Goal: Find contact information: Find contact information

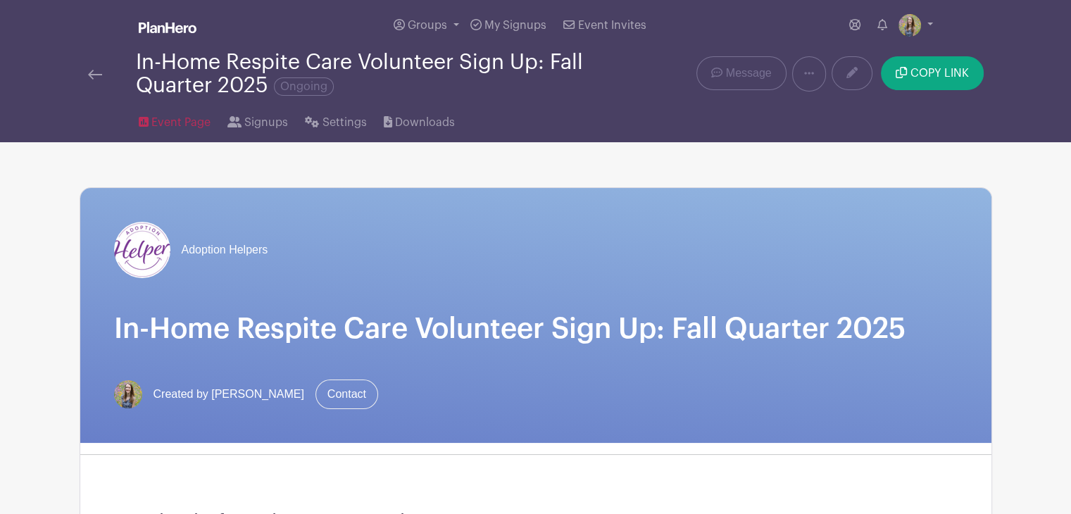
click at [186, 118] on span "Event Page" at bounding box center [180, 122] width 59 height 17
click at [99, 73] on img at bounding box center [95, 75] width 14 height 10
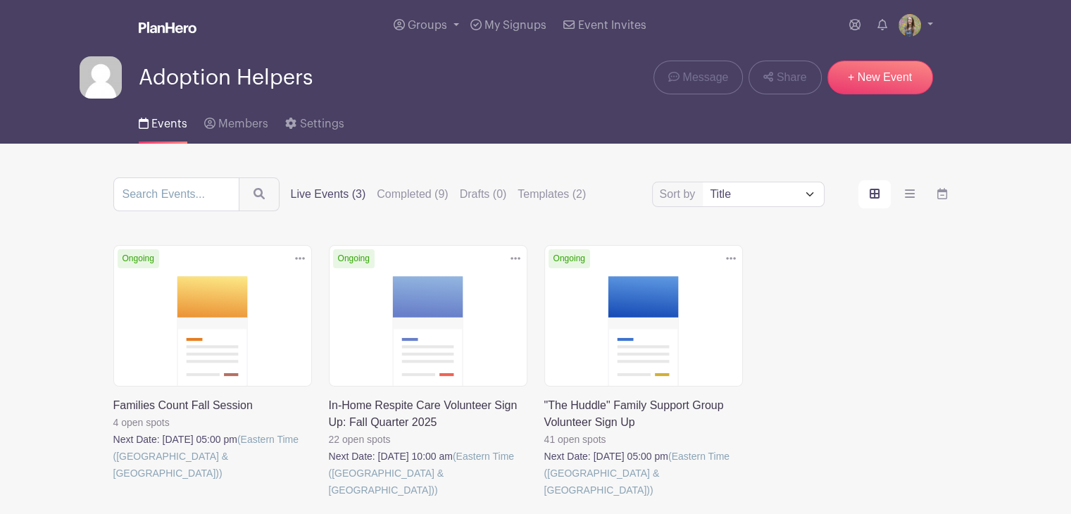
click at [113, 482] on link at bounding box center [113, 482] width 0 height 0
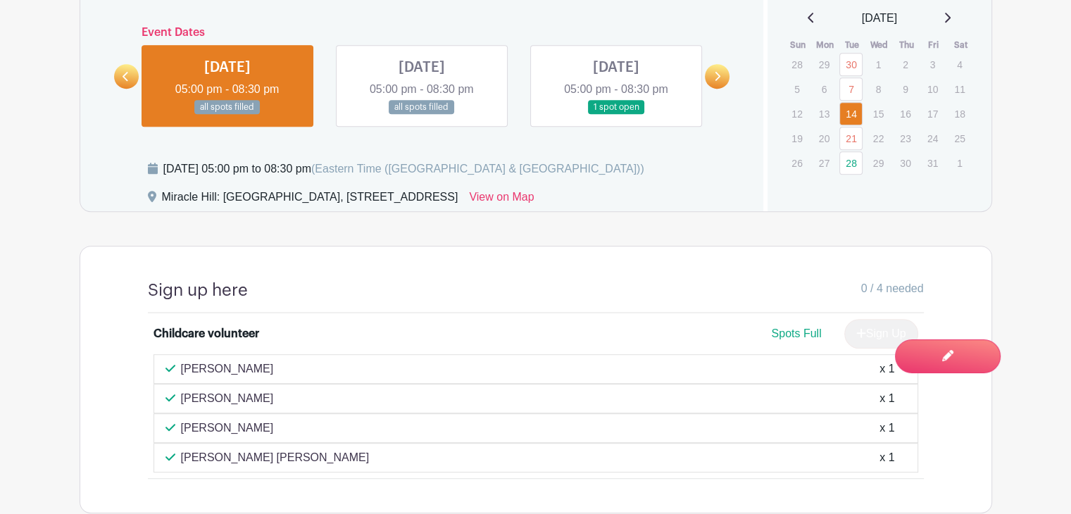
scroll to position [881, 0]
click at [422, 115] on link at bounding box center [422, 115] width 0 height 0
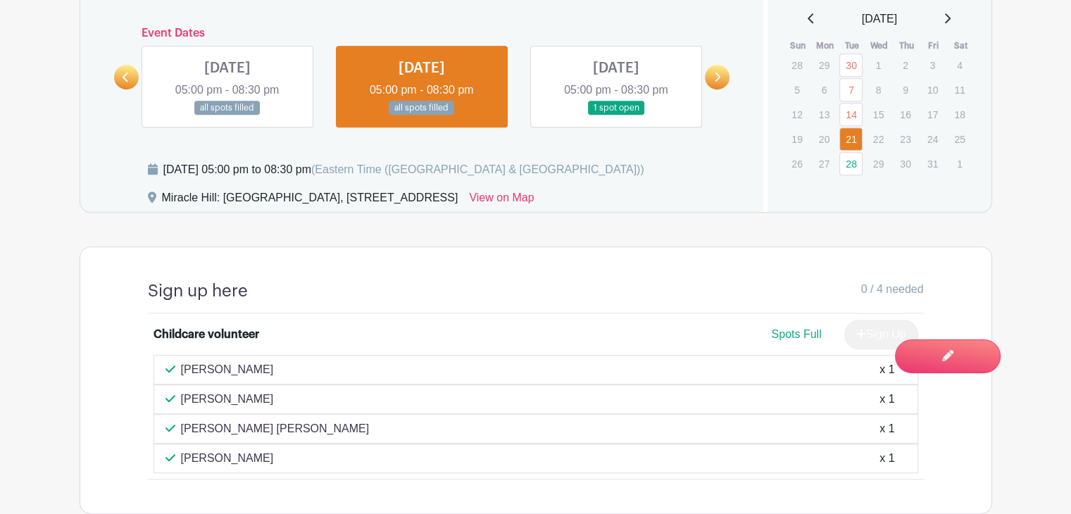
click at [616, 115] on link at bounding box center [616, 115] width 0 height 0
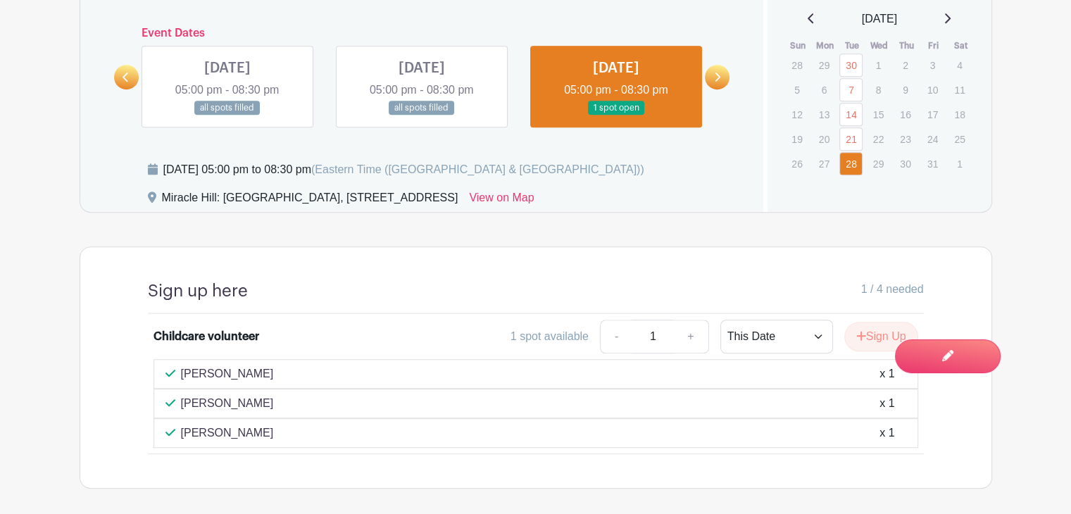
click at [227, 115] on link at bounding box center [227, 115] width 0 height 0
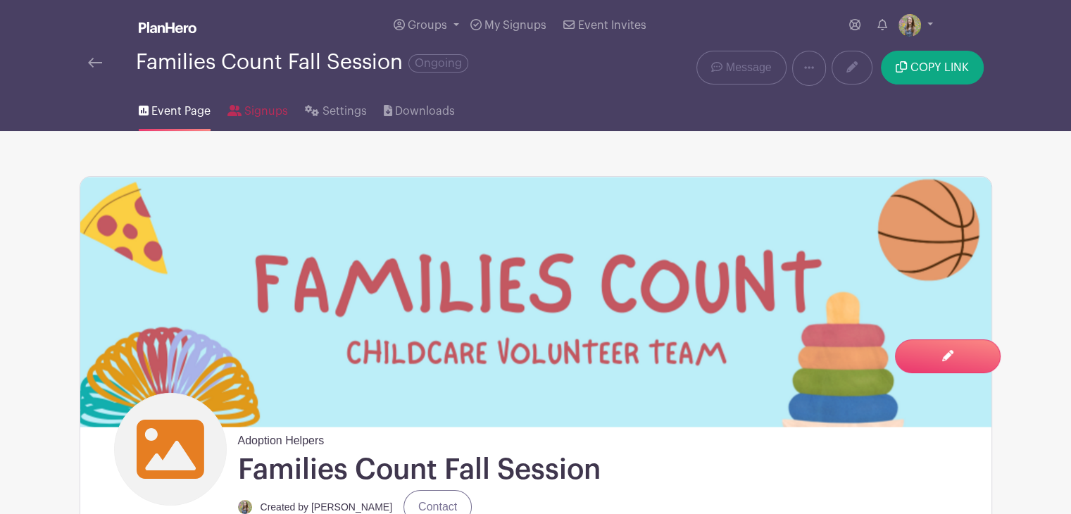
click at [250, 119] on span "Signups" at bounding box center [266, 111] width 44 height 17
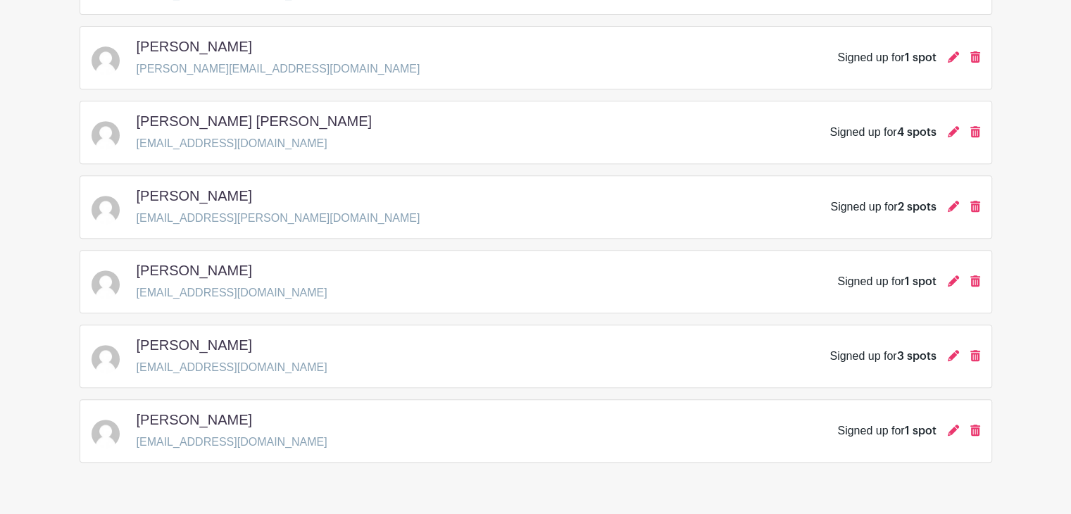
scroll to position [625, 0]
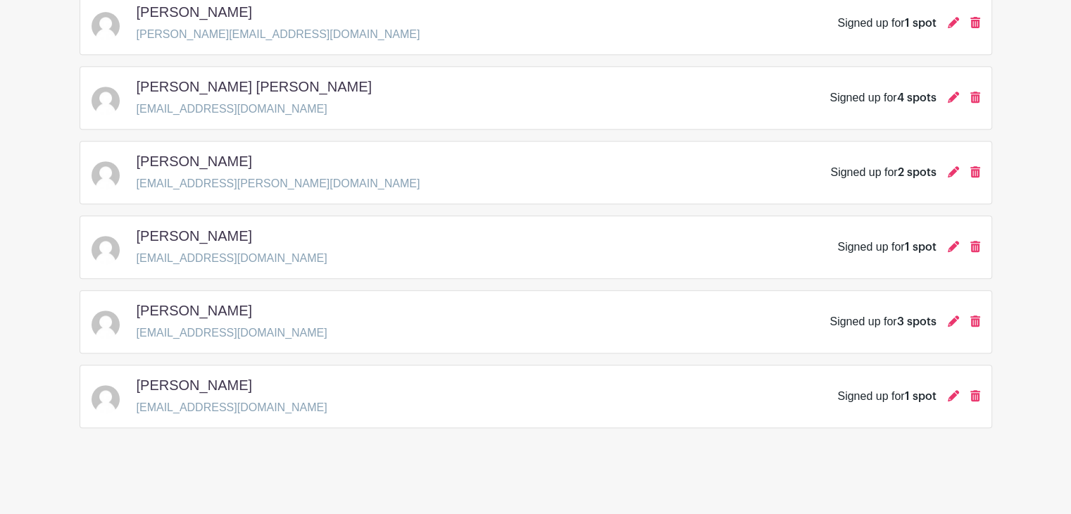
drag, startPoint x: 301, startPoint y: 406, endPoint x: 134, endPoint y: 411, distance: 166.9
click at [134, 411] on div "[PERSON_NAME] [EMAIL_ADDRESS][DOMAIN_NAME] Signed up for 1 spot" at bounding box center [536, 396] width 888 height 39
copy p "[EMAIL_ADDRESS][DOMAIN_NAME]"
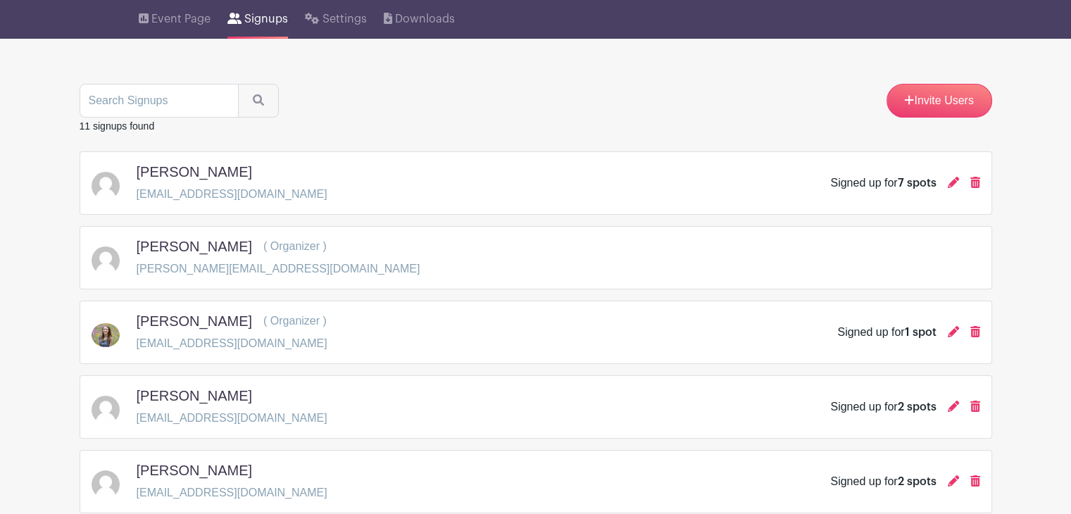
scroll to position [0, 0]
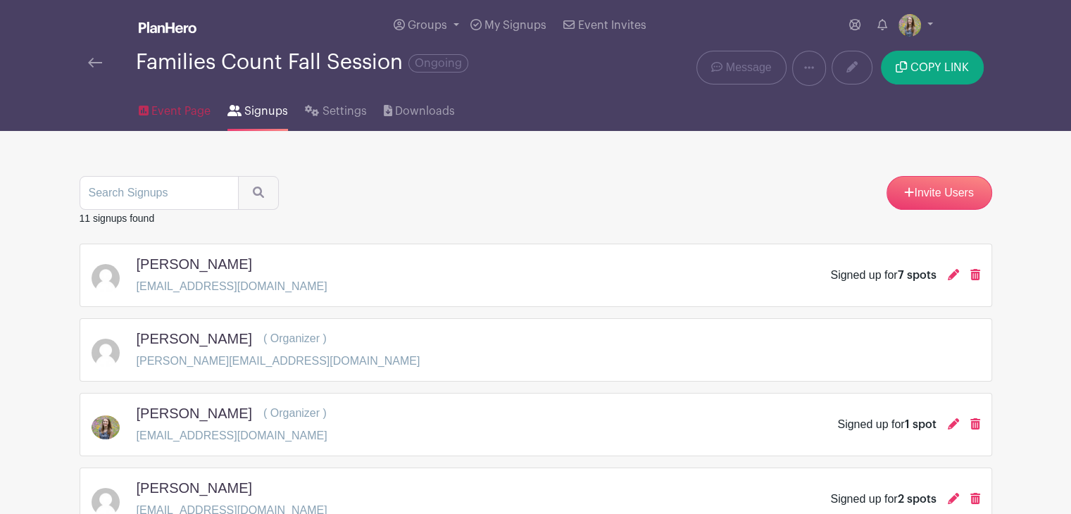
click at [172, 117] on span "Event Page" at bounding box center [180, 111] width 59 height 17
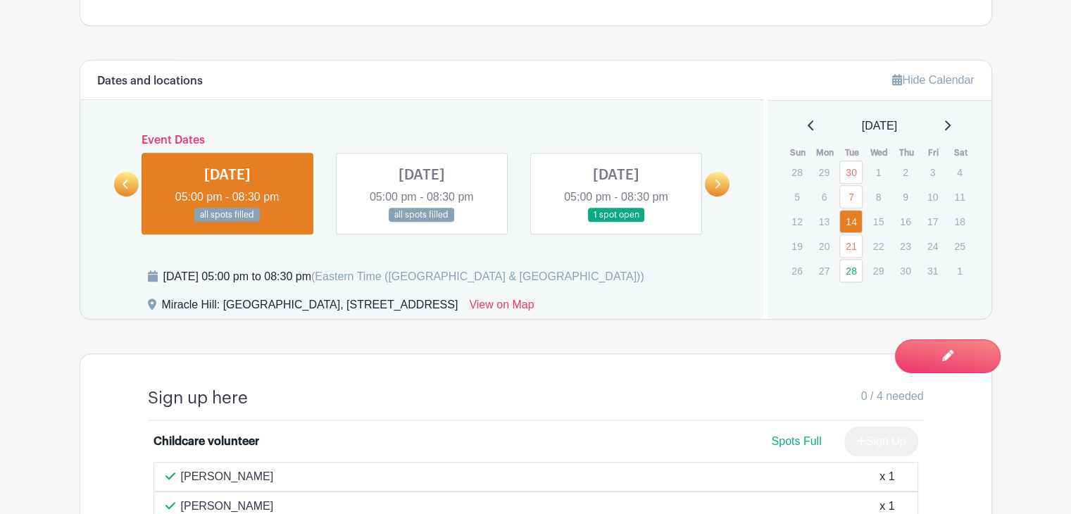
scroll to position [768, 0]
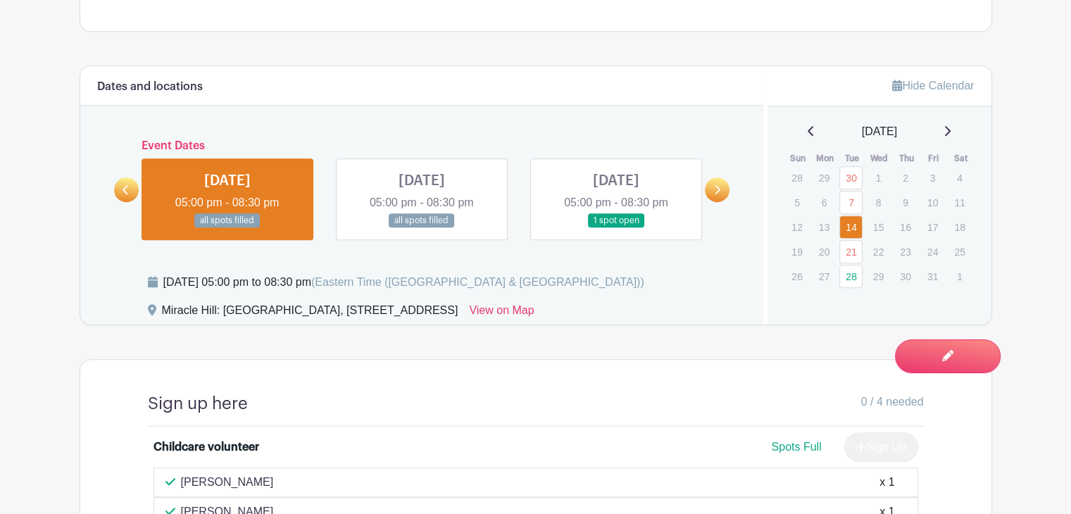
click at [422, 228] on link at bounding box center [422, 228] width 0 height 0
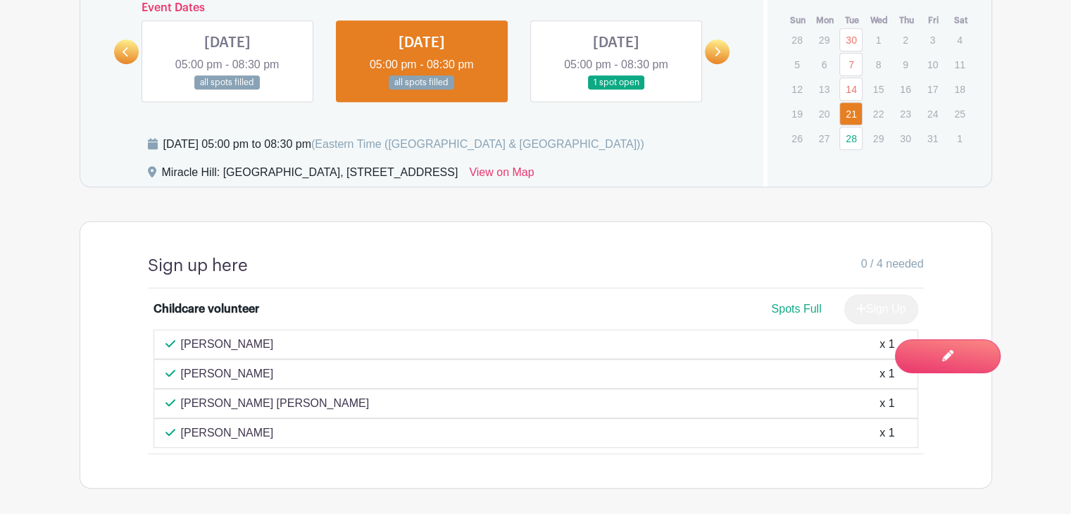
scroll to position [912, 0]
